Goal: Task Accomplishment & Management: Complete application form

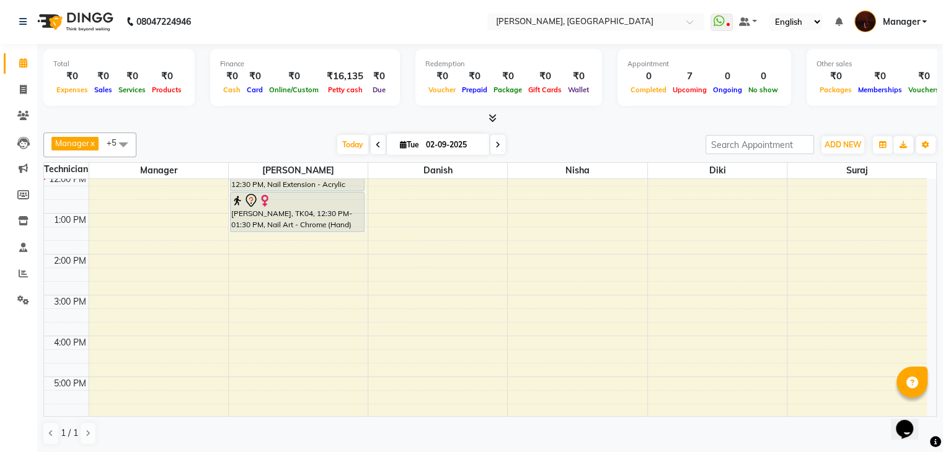
scroll to position [101, 0]
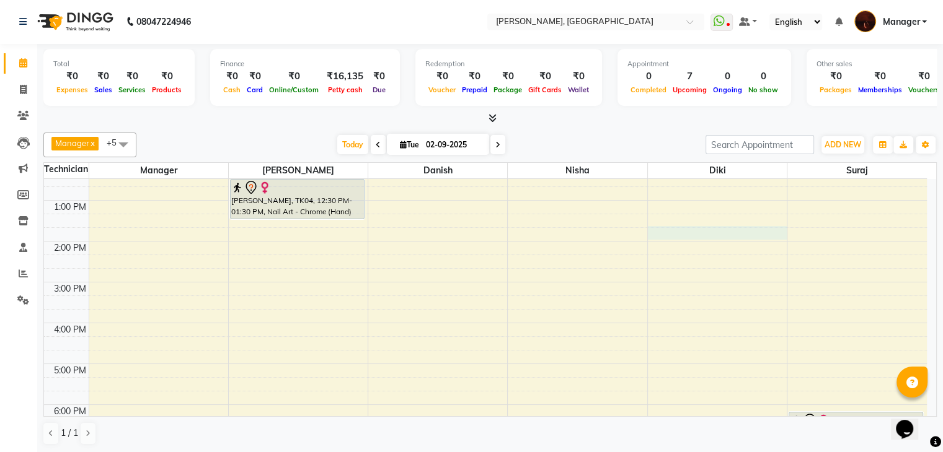
click at [721, 227] on div "10:00 AM 11:00 AM 12:00 PM 1:00 PM 2:00 PM 3:00 PM 4:00 PM 5:00 PM 6:00 PM 7:00…" at bounding box center [485, 343] width 883 height 531
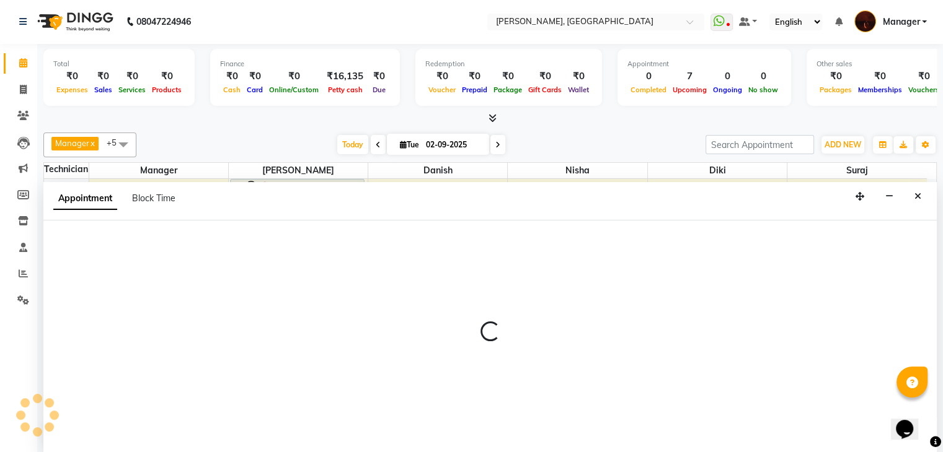
select select "68684"
select select "825"
select select "tentative"
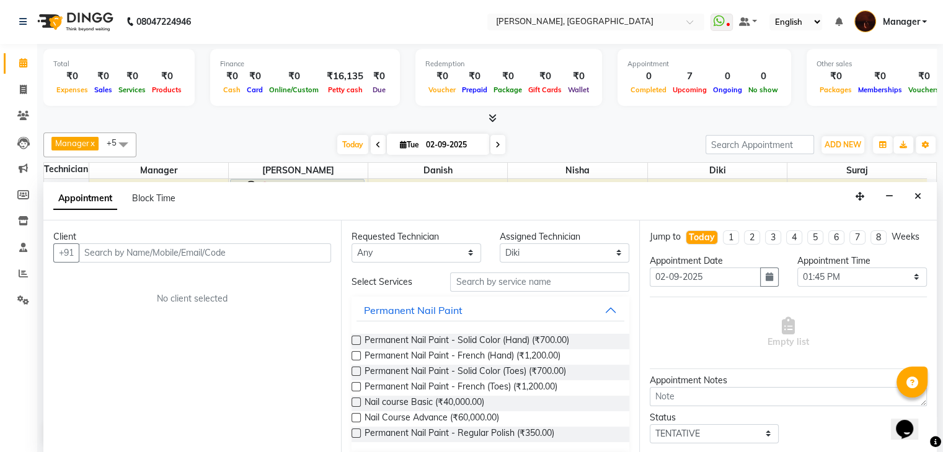
click at [294, 254] on input "text" at bounding box center [205, 253] width 252 height 19
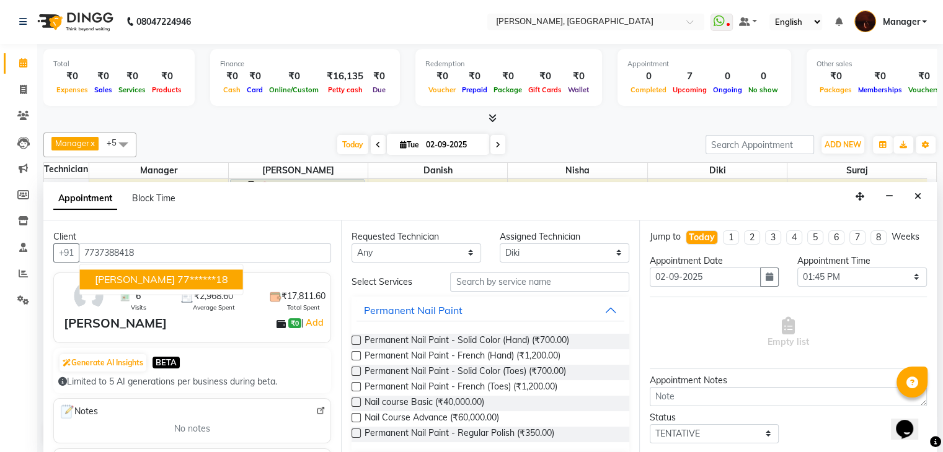
click at [177, 279] on ngb-highlight "77******18" at bounding box center [202, 279] width 51 height 12
type input "77******18"
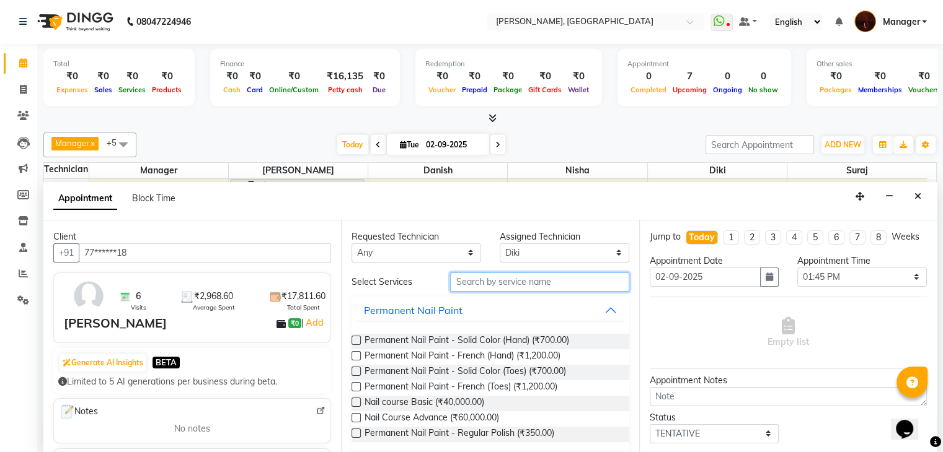
click at [533, 278] on input "text" at bounding box center [539, 282] width 179 height 19
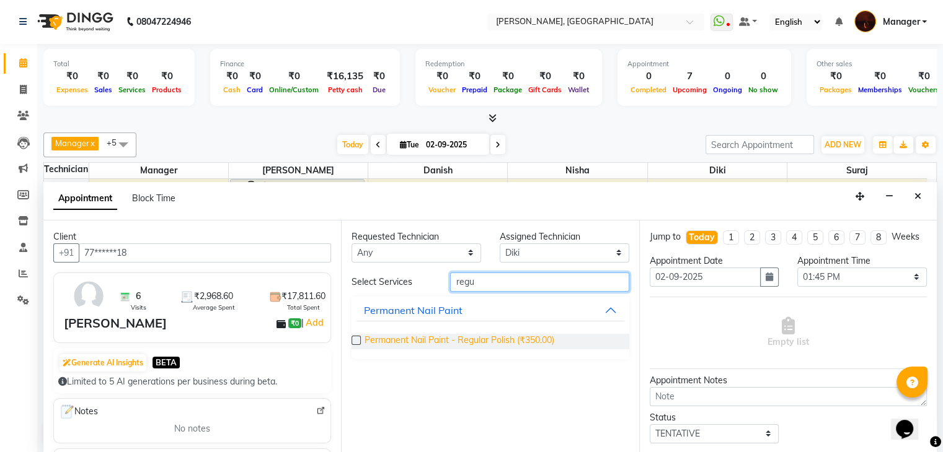
type input "regu"
click at [444, 335] on span "Permanent Nail Paint - Regular Polish (₹350.00)" at bounding box center [459, 341] width 190 height 15
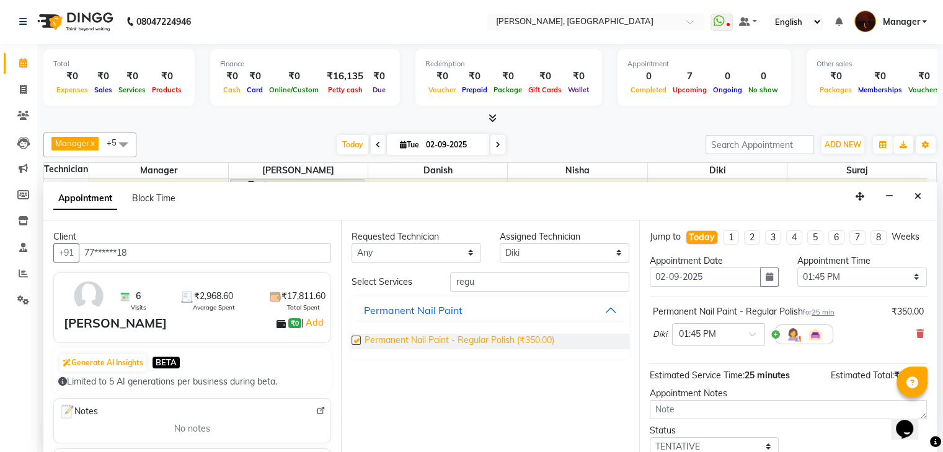
checkbox input "false"
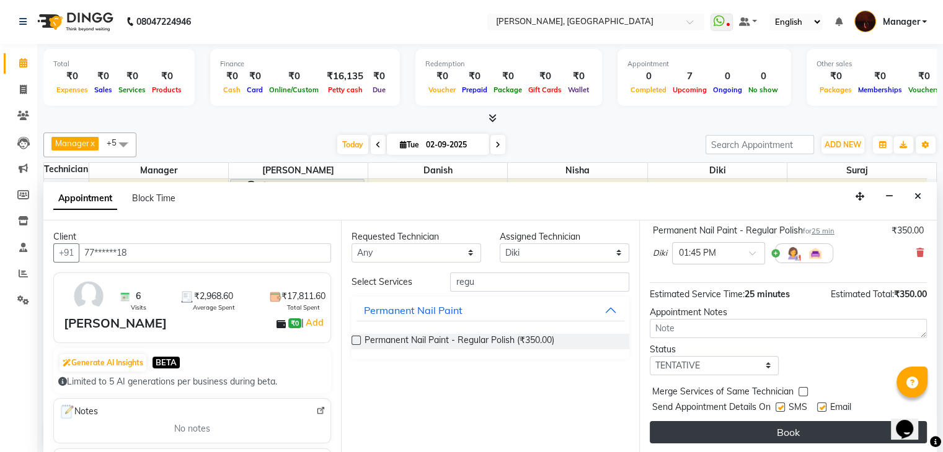
click at [850, 428] on button "Book" at bounding box center [788, 432] width 277 height 22
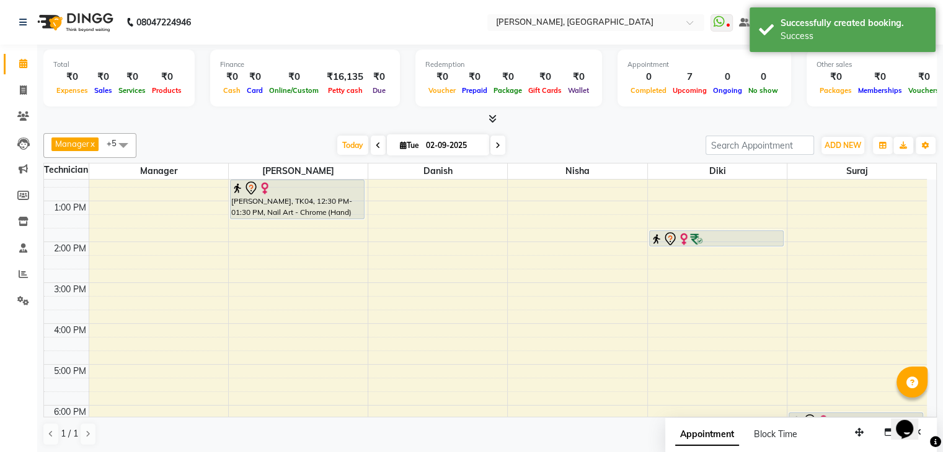
scroll to position [0, 0]
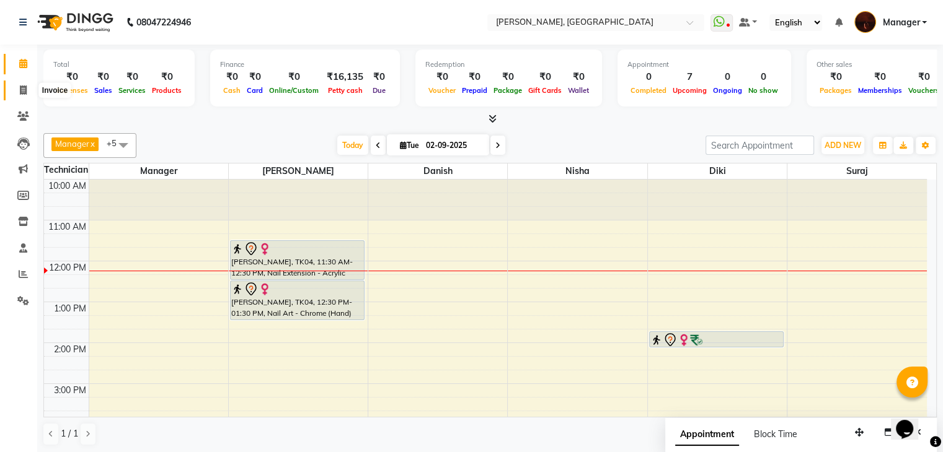
click at [25, 93] on icon at bounding box center [23, 90] width 7 height 9
select select "service"
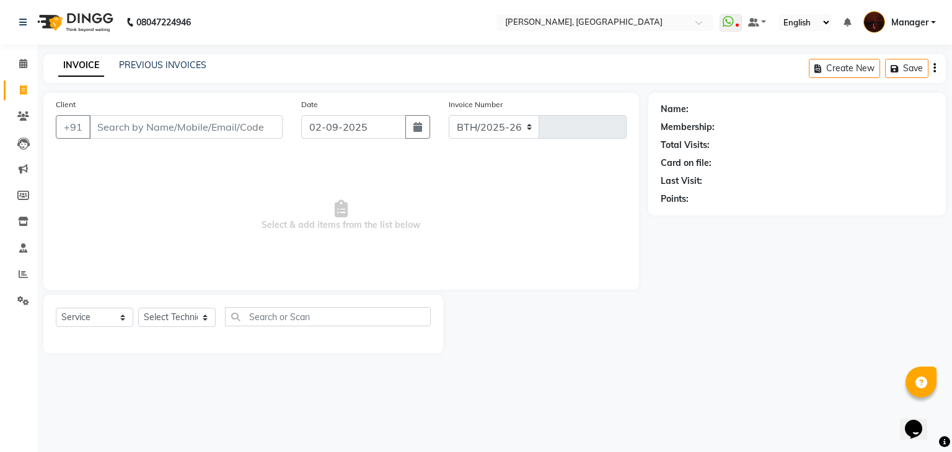
select select "4063"
type input "1788"
click at [164, 64] on link "PREVIOUS INVOICES" at bounding box center [162, 65] width 87 height 11
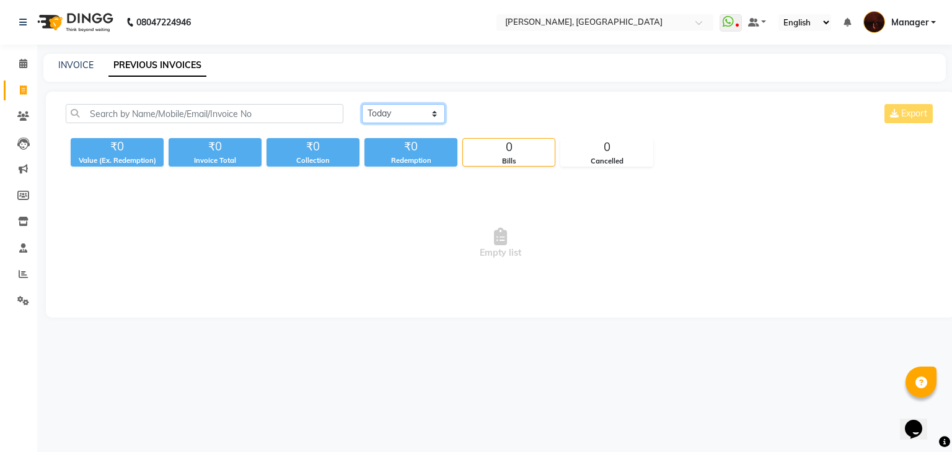
click at [422, 117] on select "[DATE] [DATE] Custom Range" at bounding box center [403, 113] width 83 height 19
select select "[DATE]"
click at [362, 104] on select "[DATE] [DATE] Custom Range" at bounding box center [403, 113] width 83 height 19
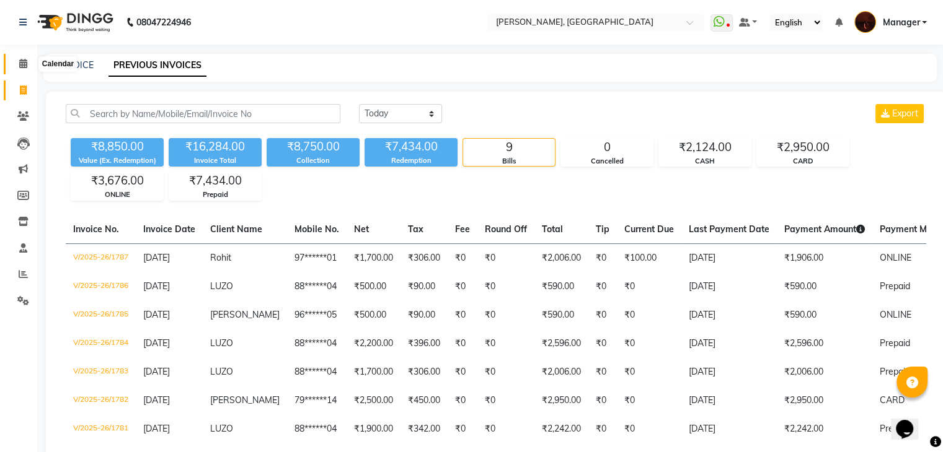
click at [21, 59] on icon at bounding box center [23, 63] width 8 height 9
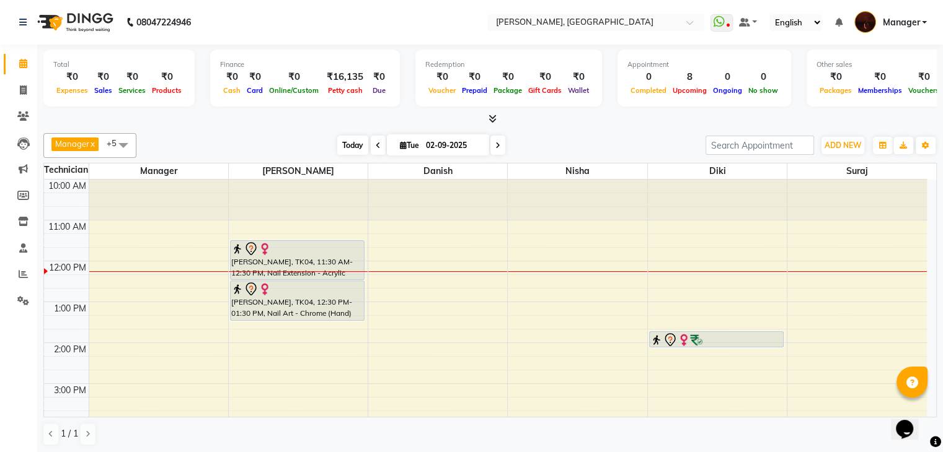
click at [345, 146] on span "Today" at bounding box center [352, 145] width 31 height 19
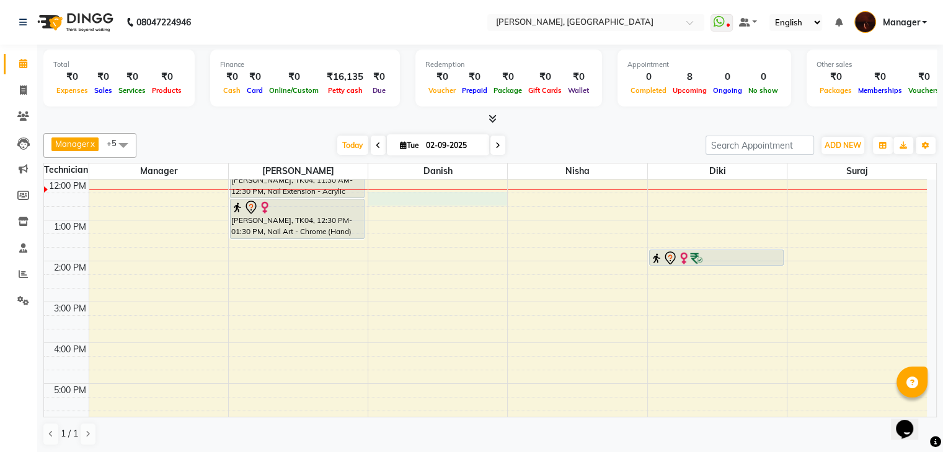
click at [438, 200] on div "10:00 AM 11:00 AM 12:00 PM 1:00 PM 2:00 PM 3:00 PM 4:00 PM 5:00 PM 6:00 PM 7:00…" at bounding box center [485, 363] width 883 height 531
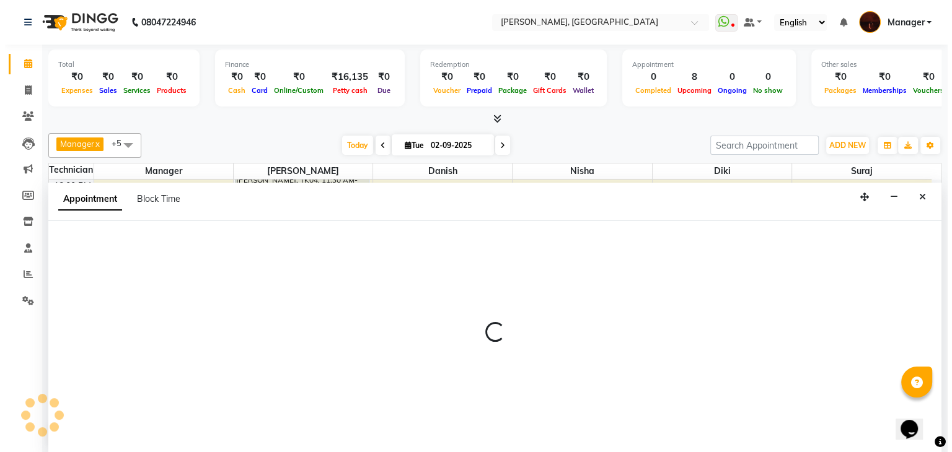
scroll to position [1, 0]
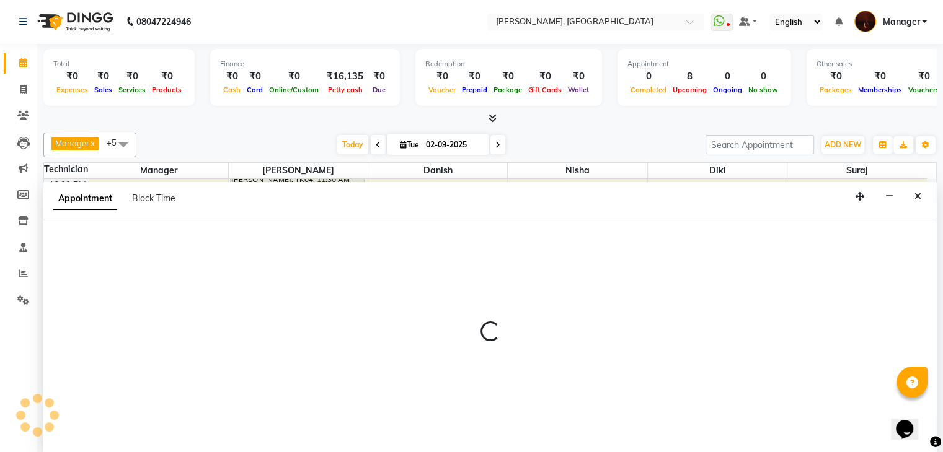
select select "20822"
select select "tentative"
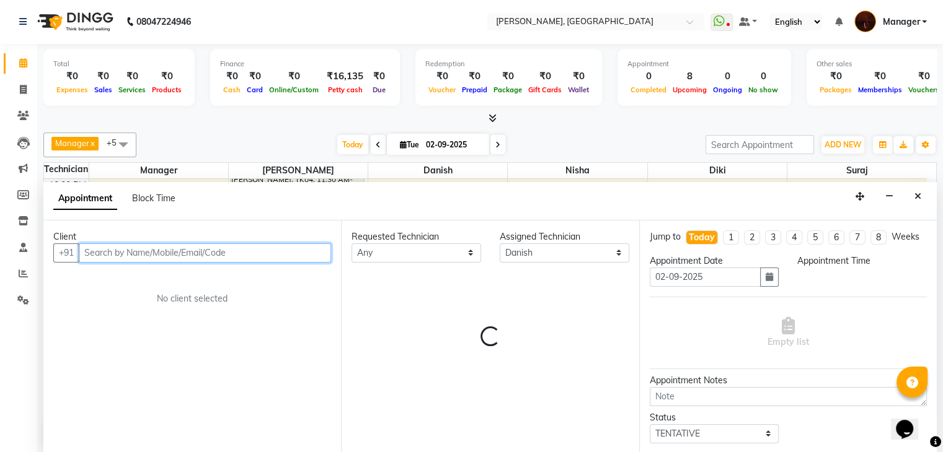
select select "735"
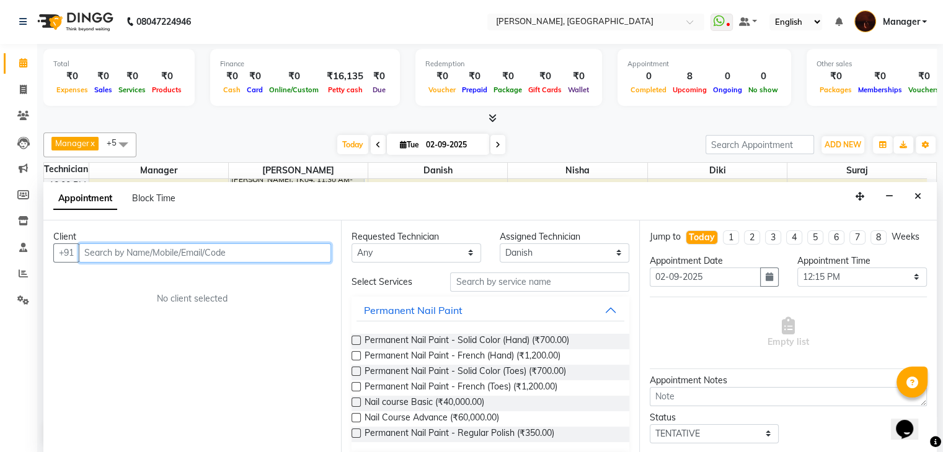
click at [260, 256] on input "text" at bounding box center [205, 253] width 252 height 19
type input "7892359925"
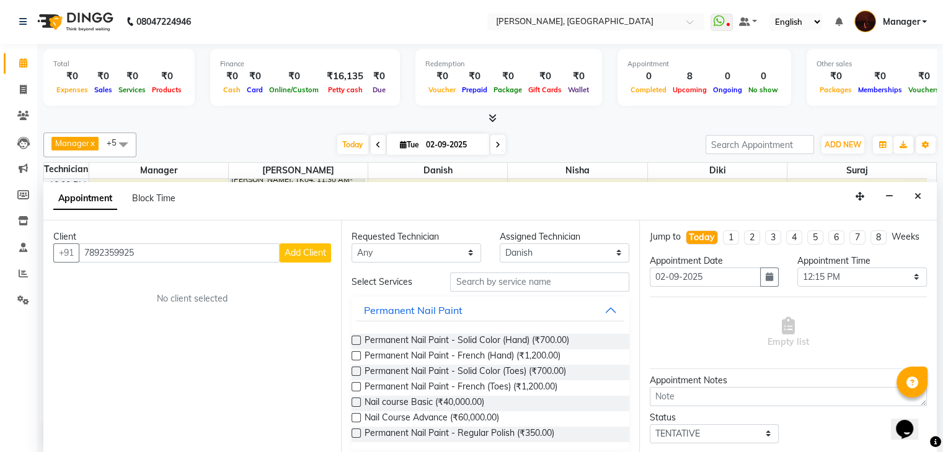
click at [296, 254] on span "Add Client" at bounding box center [305, 252] width 42 height 11
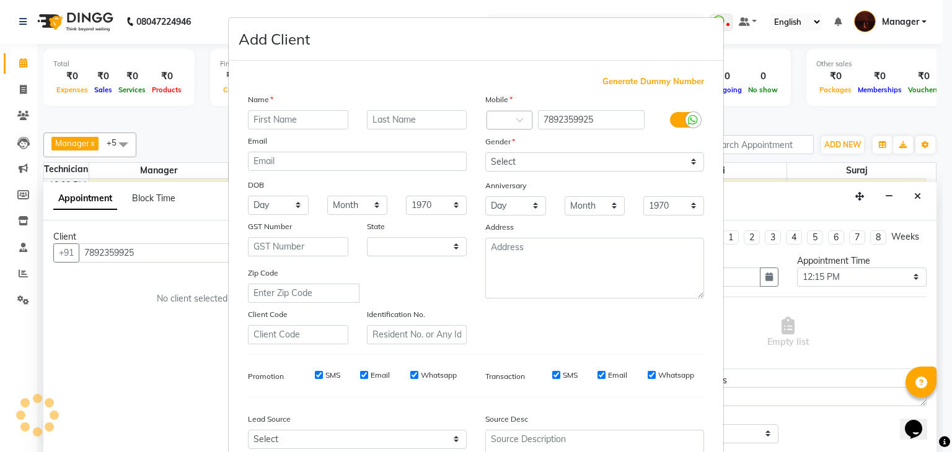
select select "21"
click at [286, 120] on input "text" at bounding box center [298, 119] width 100 height 19
type input "[PERSON_NAME]"
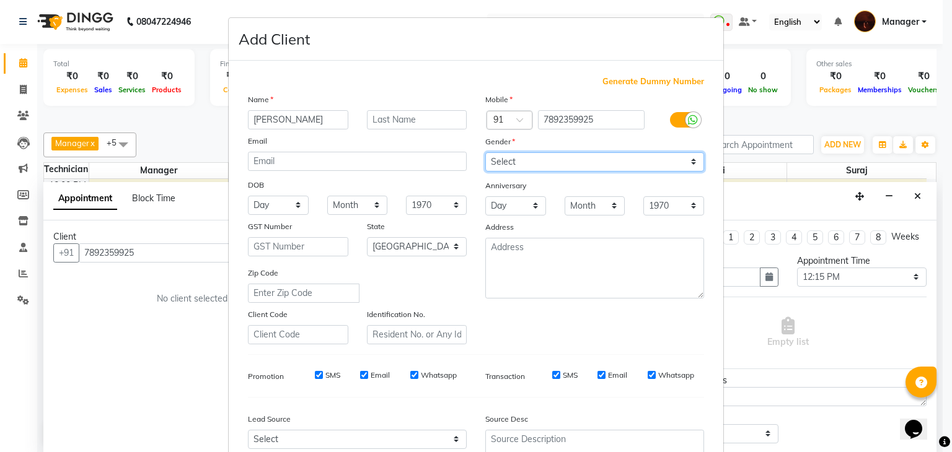
click at [497, 164] on select "Select [DEMOGRAPHIC_DATA] [DEMOGRAPHIC_DATA] Other Prefer Not To Say" at bounding box center [594, 161] width 219 height 19
select select "[DEMOGRAPHIC_DATA]"
click at [485, 153] on select "Select [DEMOGRAPHIC_DATA] [DEMOGRAPHIC_DATA] Other Prefer Not To Say" at bounding box center [594, 161] width 219 height 19
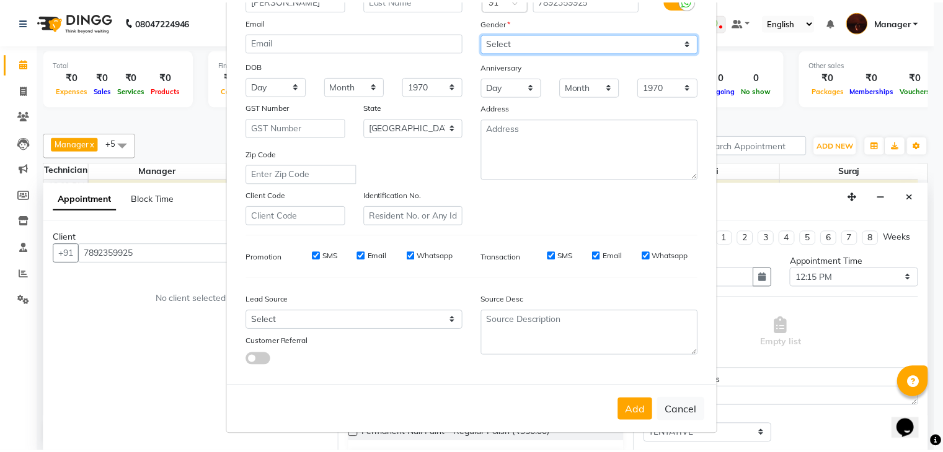
scroll to position [125, 0]
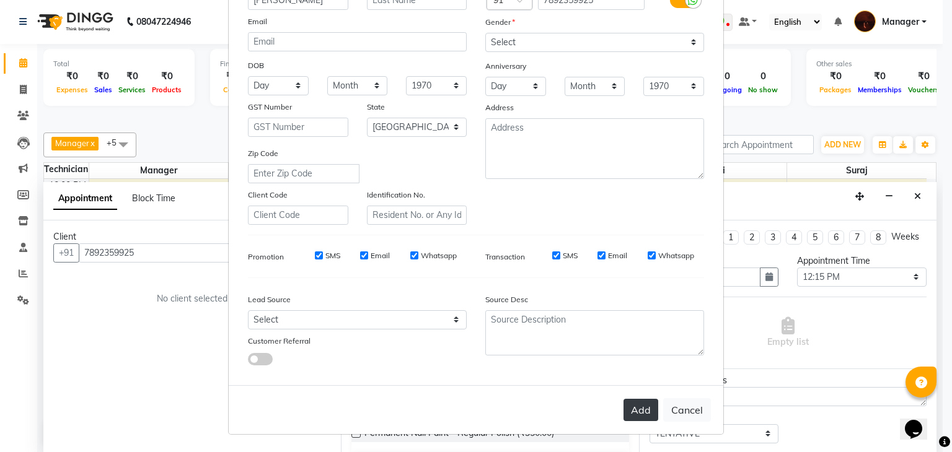
click at [651, 413] on button "Add" at bounding box center [641, 410] width 35 height 22
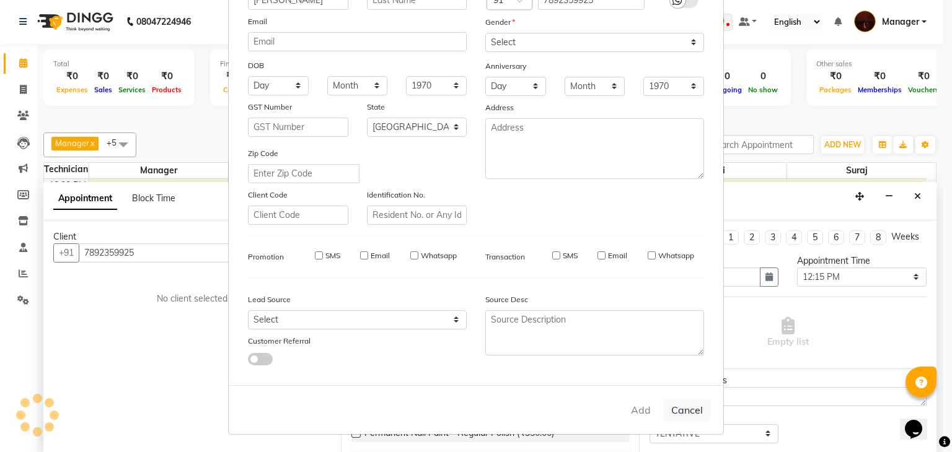
type input "78******25"
select select
select select "null"
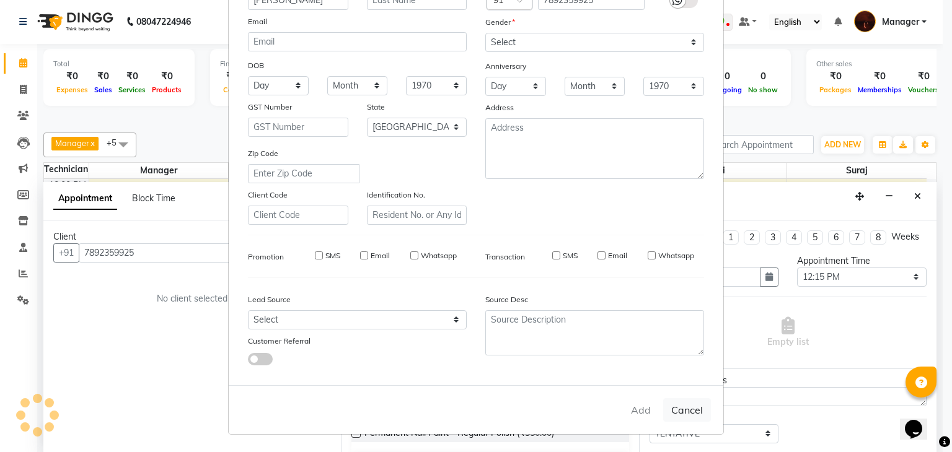
select select
checkbox input "false"
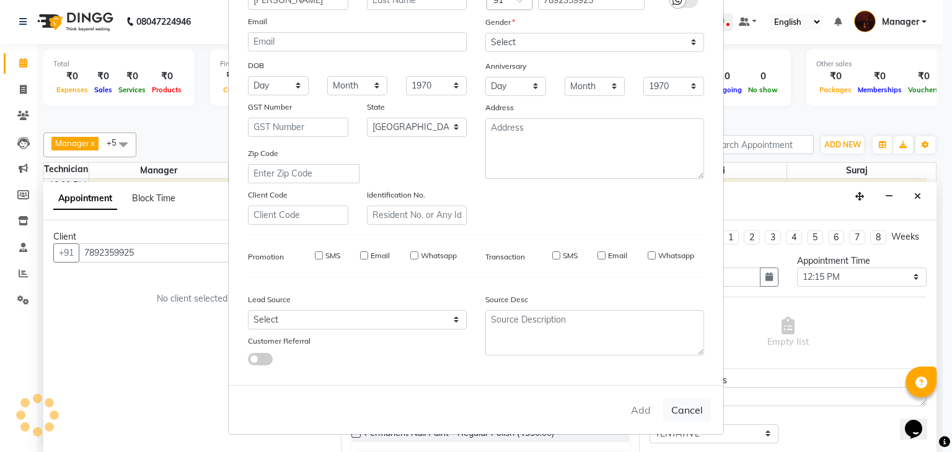
checkbox input "false"
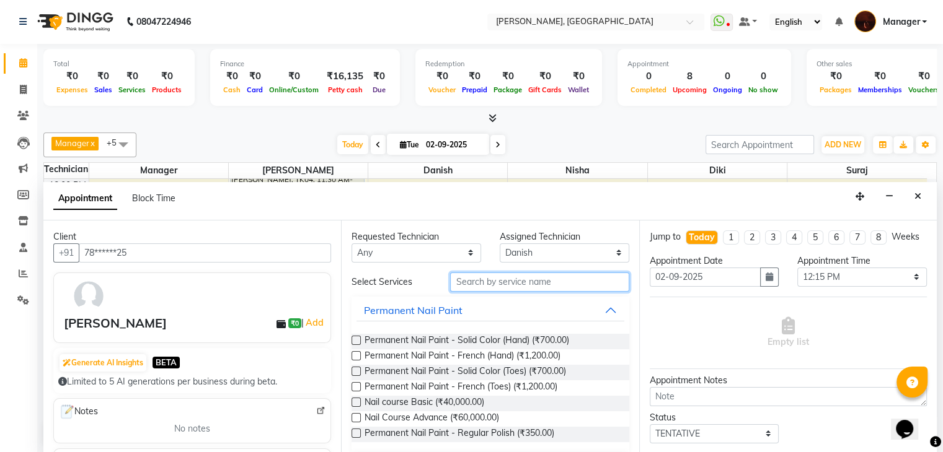
click at [536, 286] on input "text" at bounding box center [539, 282] width 179 height 19
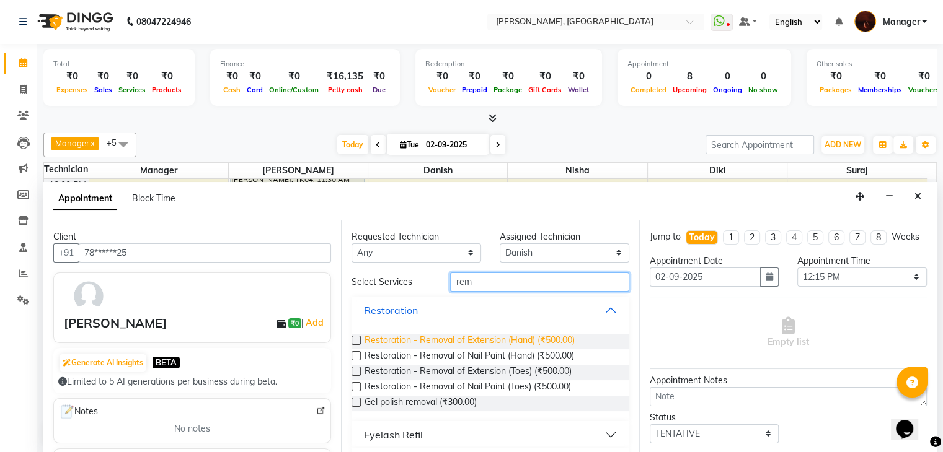
type input "rem"
click at [442, 343] on span "Restoration - Removal of Extension (Hand) (₹500.00)" at bounding box center [469, 341] width 210 height 15
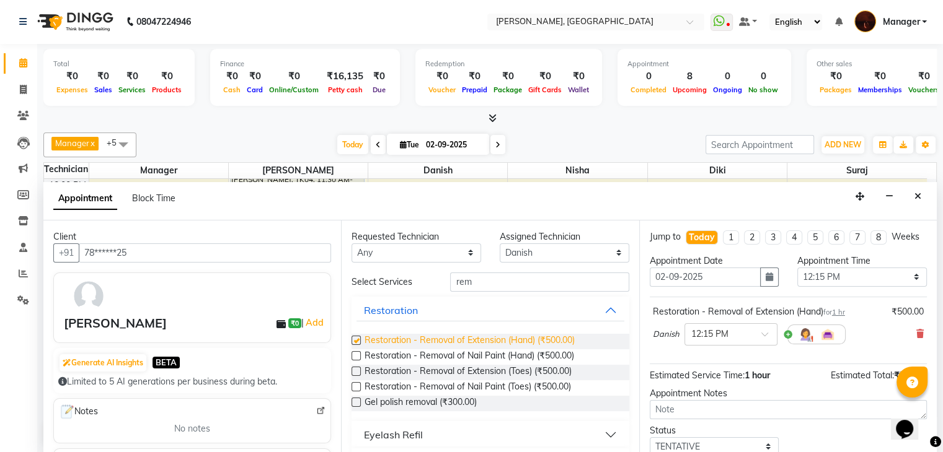
checkbox input "false"
click at [564, 286] on input "rem" at bounding box center [539, 282] width 179 height 19
type input "r"
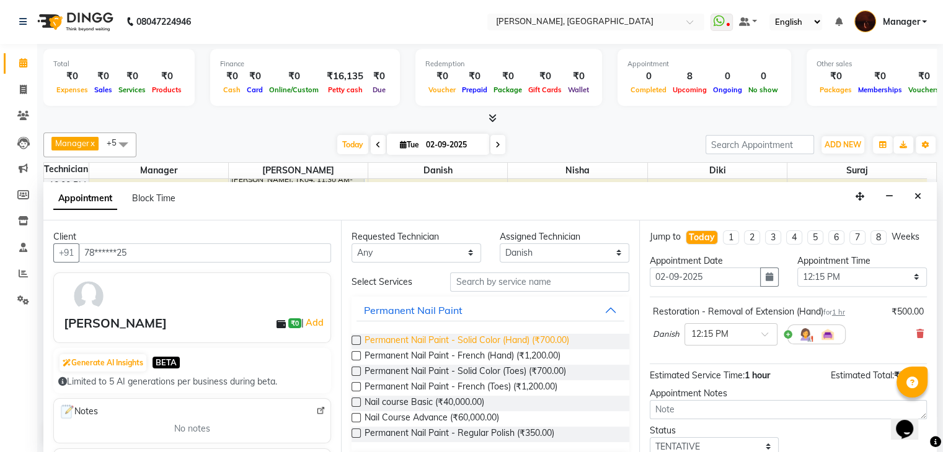
click at [444, 346] on span "Permanent Nail Paint - Solid Color (Hand) (₹700.00)" at bounding box center [466, 341] width 205 height 15
checkbox input "false"
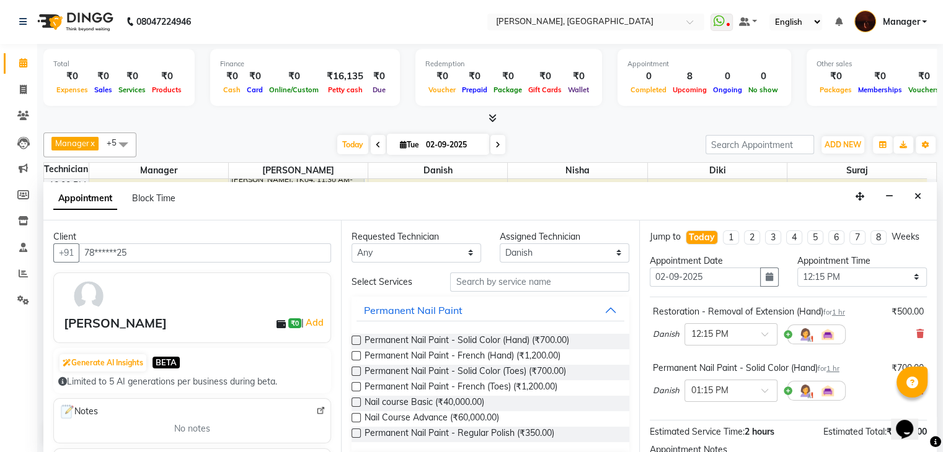
scroll to position [149, 0]
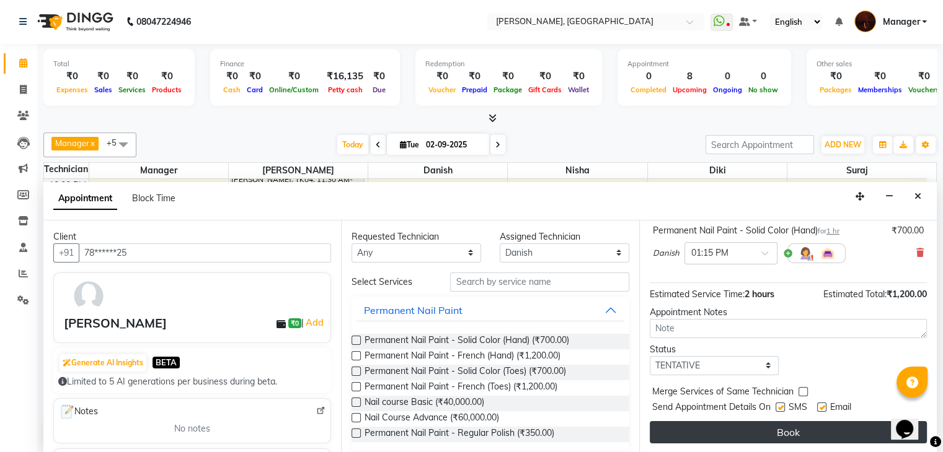
click at [757, 430] on button "Book" at bounding box center [788, 432] width 277 height 22
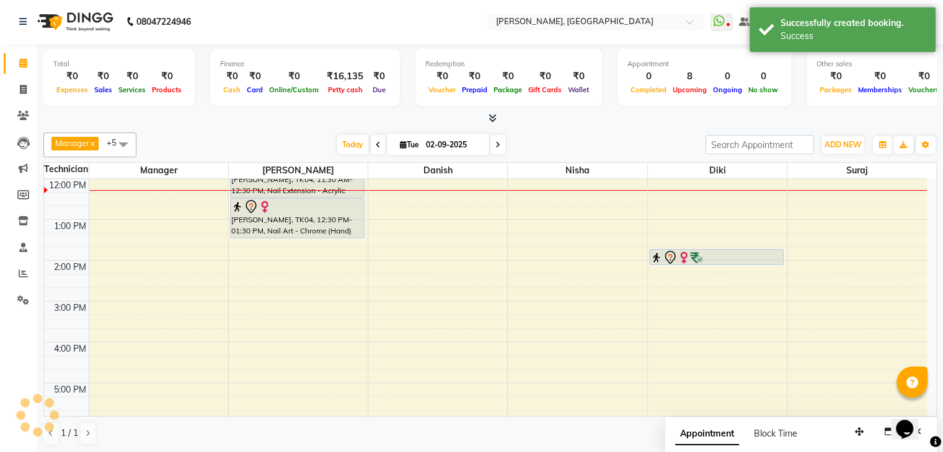
scroll to position [0, 0]
